Goal: Transaction & Acquisition: Purchase product/service

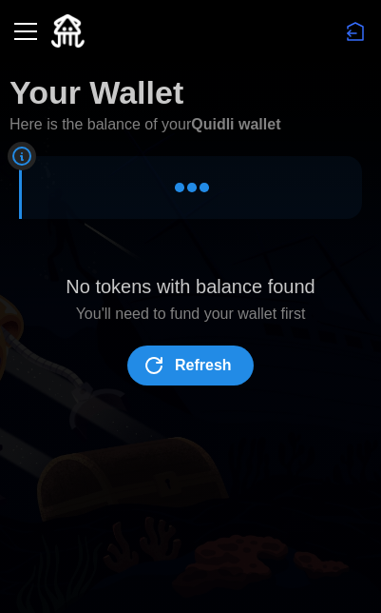
click at [212, 364] on span "Refresh" at bounding box center [203, 365] width 57 height 38
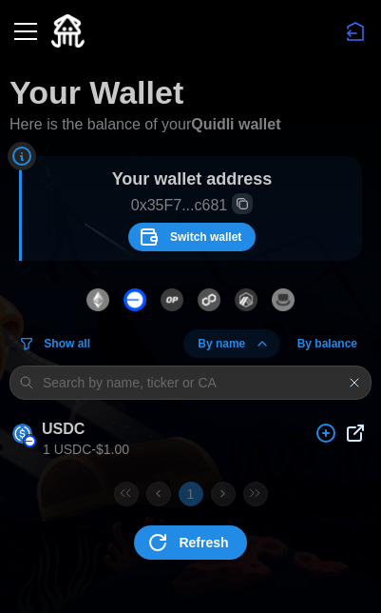
click at [361, 431] on icon at bounding box center [355, 432] width 23 height 23
click at [22, 32] on div "button" at bounding box center [25, 31] width 23 height 2
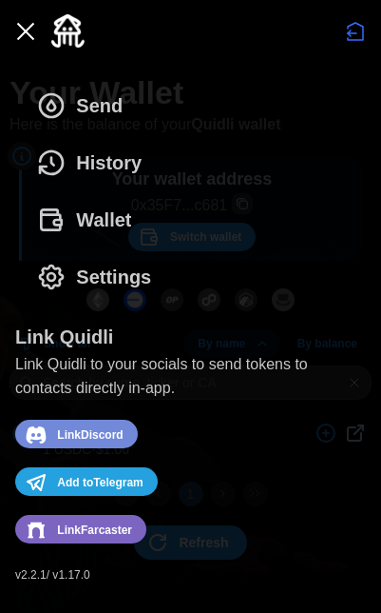
click at [129, 106] on button "Send" at bounding box center [84, 105] width 139 height 57
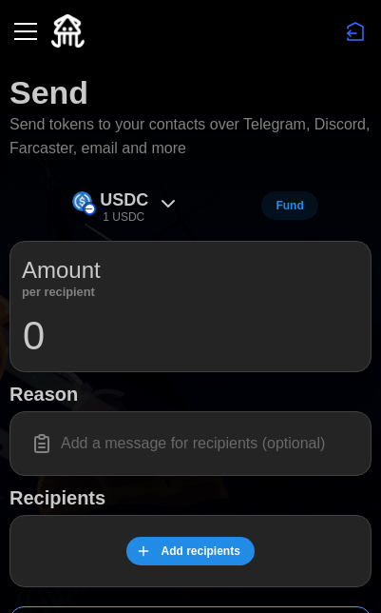
click at [135, 283] on div "Amount per recipient" at bounding box center [191, 275] width 338 height 44
click at [53, 314] on input "0" at bounding box center [191, 336] width 338 height 48
click at [287, 208] on span "Fund" at bounding box center [290, 205] width 28 height 27
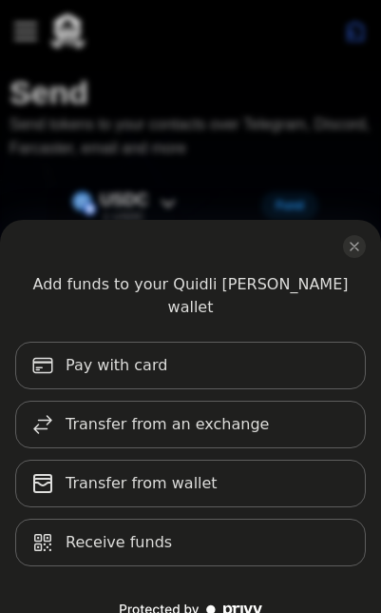
click at [264, 162] on div "Add funds to your Quidli [PERSON_NAME] wallet Pay with card Transfer from an ex…" at bounding box center [190, 306] width 381 height 613
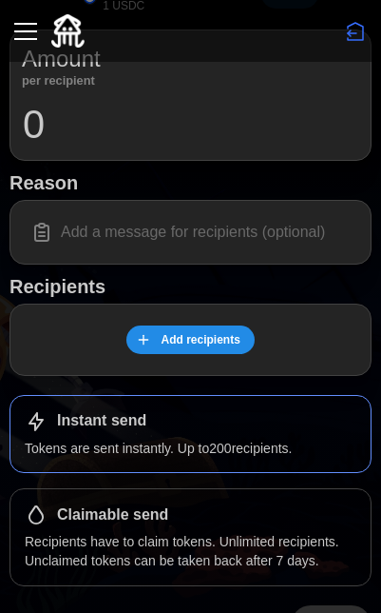
scroll to position [223, 0]
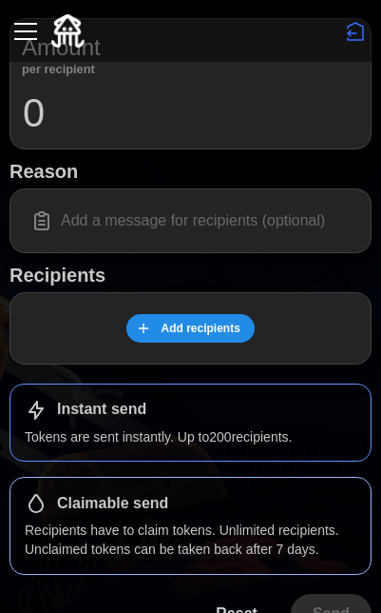
click at [241, 500] on div "Claimable send" at bounding box center [191, 503] width 332 height 23
click at [210, 412] on div "Instant send" at bounding box center [191, 410] width 332 height 23
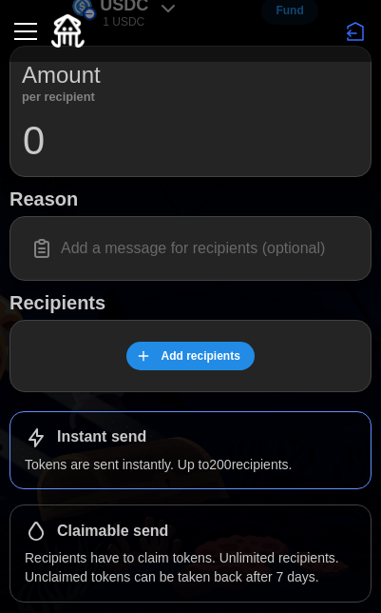
scroll to position [186, 0]
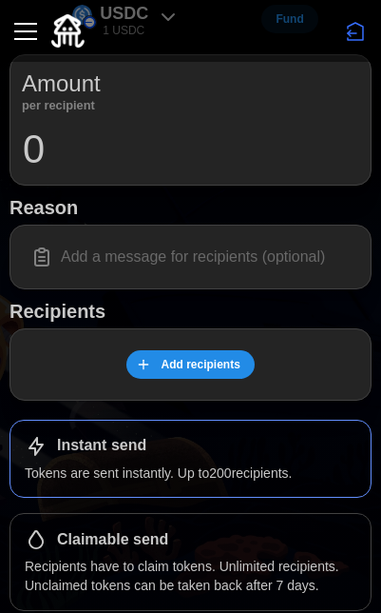
click at [208, 294] on div "USDC 1 USDC Fund Amount per recipient 0 Reason Recipients Add recipients Instan…" at bounding box center [191, 334] width 362 height 672
click at [205, 275] on div at bounding box center [191, 256] width 362 height 65
click at [205, 342] on div "Add recipients" at bounding box center [191, 364] width 362 height 72
click at [205, 350] on button "Add recipients" at bounding box center [191, 364] width 128 height 29
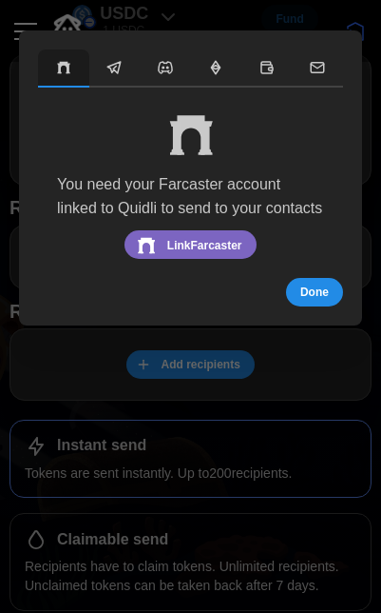
click at [104, 87] on button "button" at bounding box center [114, 68] width 50 height 38
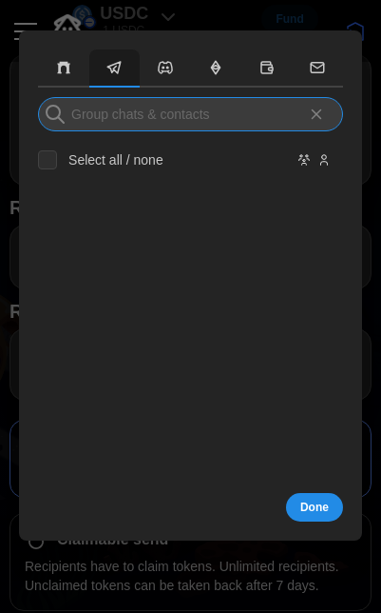
click at [171, 118] on input at bounding box center [190, 114] width 305 height 34
type input "J"
paste input "@justinahn"
type input "@justinahn"
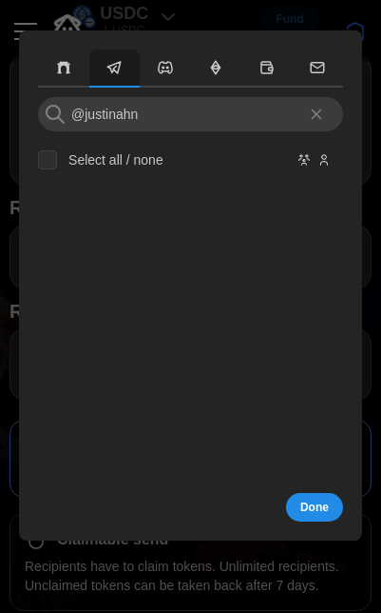
click at [280, 374] on div "Select all / none" at bounding box center [190, 316] width 305 height 333
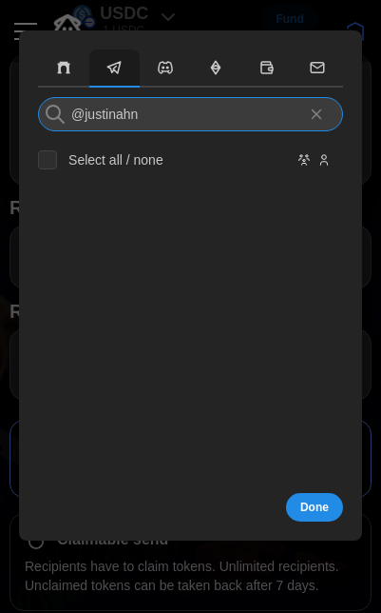
click at [206, 127] on input "@justinahn" at bounding box center [190, 114] width 305 height 34
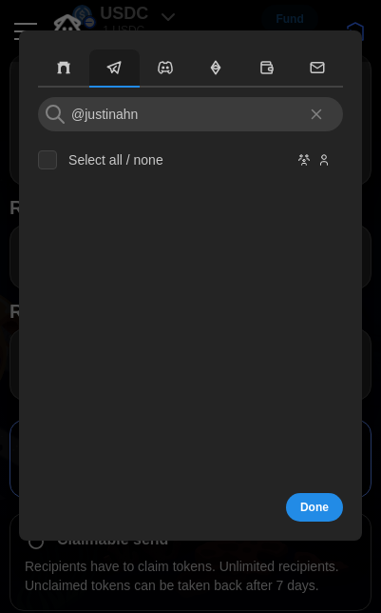
click at [115, 161] on label "Select all / none" at bounding box center [110, 159] width 107 height 19
click at [57, 161] on input "Select all / none" at bounding box center [47, 159] width 19 height 19
click at [115, 161] on label "Select all / none" at bounding box center [110, 159] width 107 height 19
click at [57, 161] on input "Select all / none" at bounding box center [47, 159] width 19 height 19
click at [52, 167] on input "Select all / none" at bounding box center [47, 159] width 19 height 19
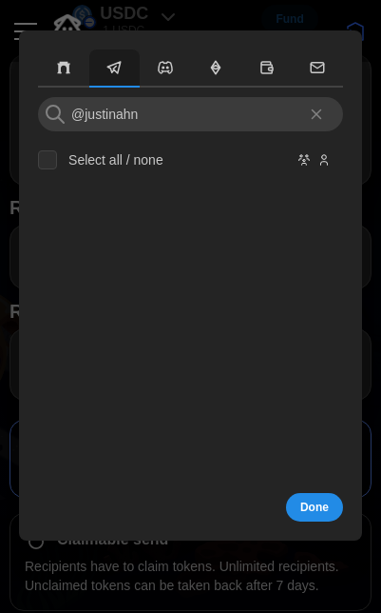
checkbox input "false"
click at [327, 503] on span "Done" at bounding box center [315, 507] width 29 height 27
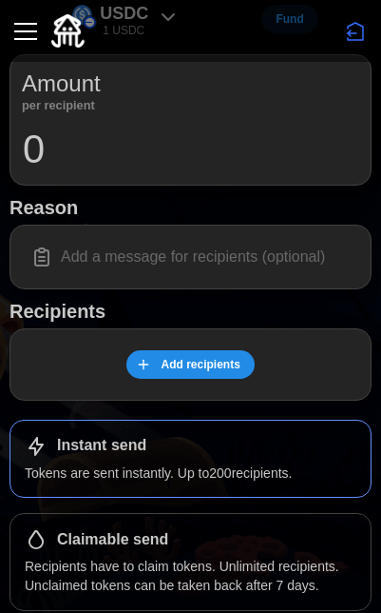
click at [194, 277] on div at bounding box center [191, 256] width 362 height 65
click at [191, 156] on input "0" at bounding box center [191, 150] width 338 height 48
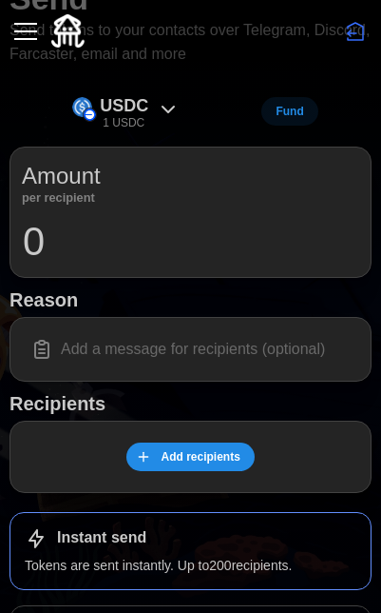
type input "1"
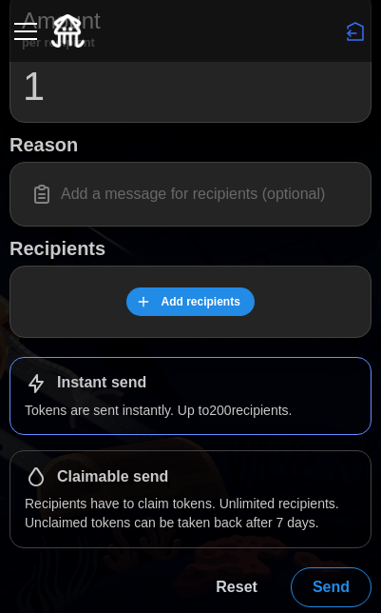
scroll to position [248, 0]
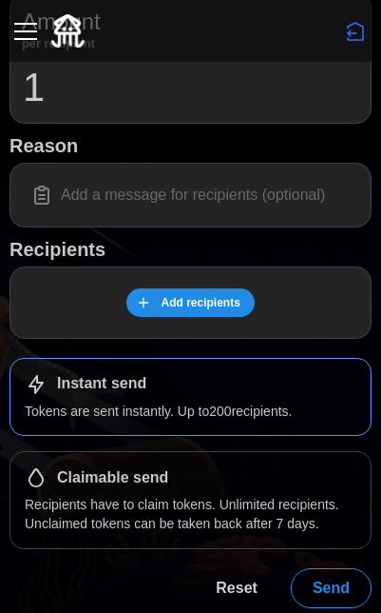
click at [217, 304] on span "Add recipients" at bounding box center [200, 302] width 79 height 27
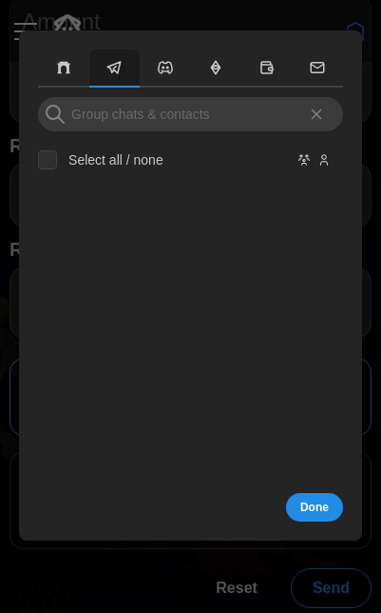
click at [151, 64] on button "button" at bounding box center [165, 68] width 50 height 38
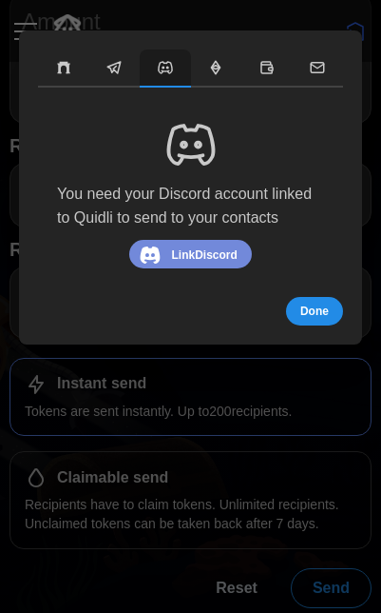
click at [217, 64] on icon "button" at bounding box center [216, 67] width 9 height 13
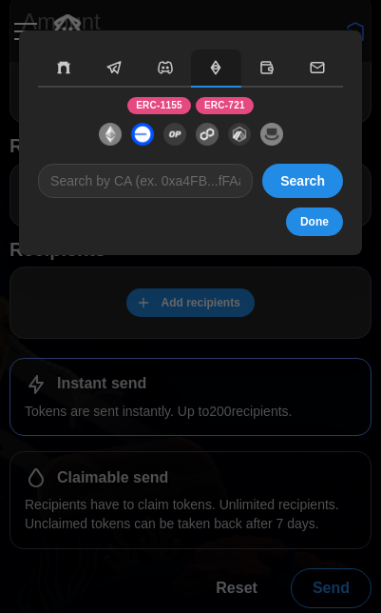
click at [284, 75] on button "button" at bounding box center [267, 68] width 50 height 38
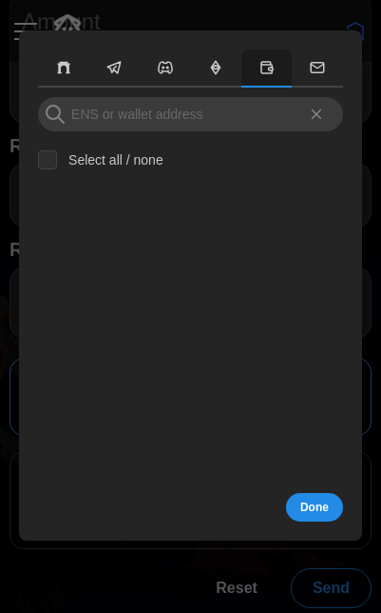
click at [312, 78] on button "button" at bounding box center [317, 68] width 50 height 38
click at [263, 75] on icon "button" at bounding box center [267, 67] width 17 height 17
click at [120, 61] on icon "button" at bounding box center [114, 67] width 17 height 17
click at [69, 60] on icon "button" at bounding box center [63, 67] width 17 height 17
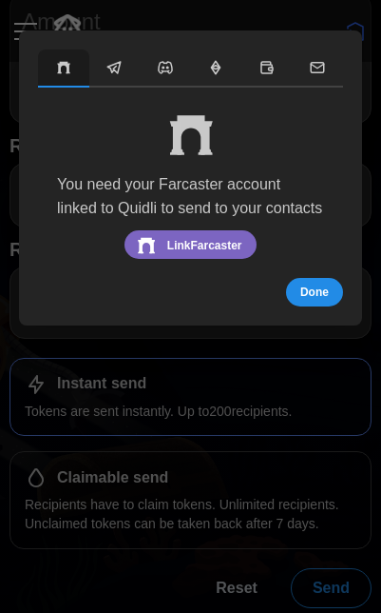
click at [106, 60] on button "button" at bounding box center [114, 68] width 50 height 38
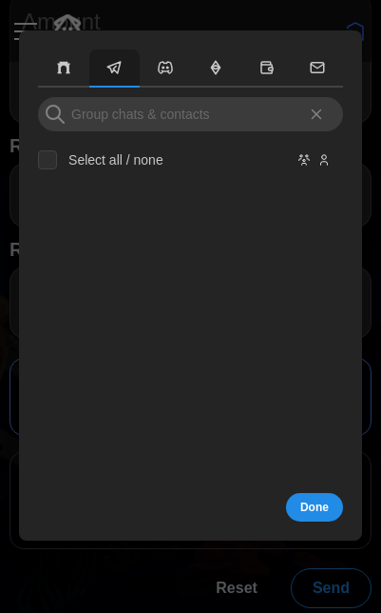
click at [122, 159] on label "Select all / none" at bounding box center [110, 159] width 107 height 19
click at [57, 159] on input "Select all / none" at bounding box center [47, 159] width 19 height 19
checkbox input "false"
drag, startPoint x: 195, startPoint y: 132, endPoint x: 208, endPoint y: 115, distance: 21.7
click at [208, 115] on div "Select all / none" at bounding box center [190, 290] width 305 height 386
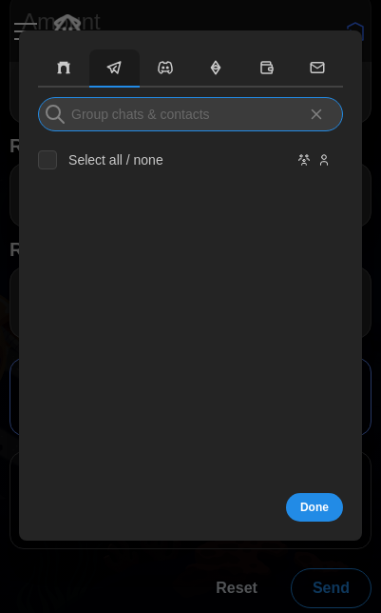
click at [206, 115] on input at bounding box center [190, 114] width 305 height 34
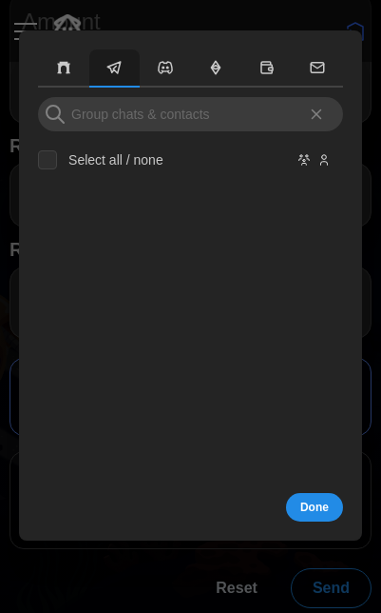
click at [327, 505] on span "Done" at bounding box center [315, 507] width 29 height 27
